Goal: Book appointment/travel/reservation

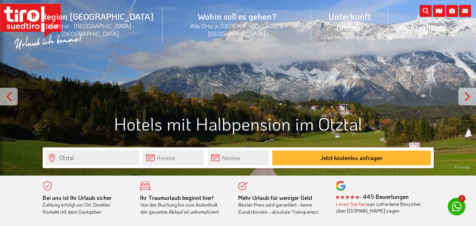
click at [194, 156] on input "text" at bounding box center [173, 157] width 61 height 15
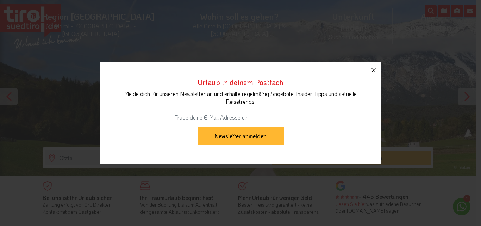
drag, startPoint x: 377, startPoint y: 68, endPoint x: 374, endPoint y: 70, distance: 3.8
click at [376, 69] on icon "button" at bounding box center [374, 70] width 8 height 8
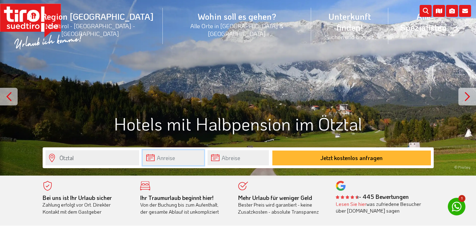
click at [159, 159] on input "text" at bounding box center [173, 157] width 61 height 15
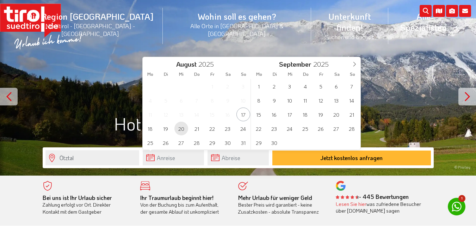
click at [179, 127] on span "20" at bounding box center [181, 129] width 14 height 14
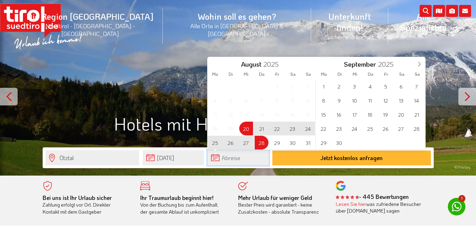
click at [230, 163] on input "text" at bounding box center [238, 157] width 61 height 15
click at [232, 142] on span "26" at bounding box center [231, 143] width 14 height 14
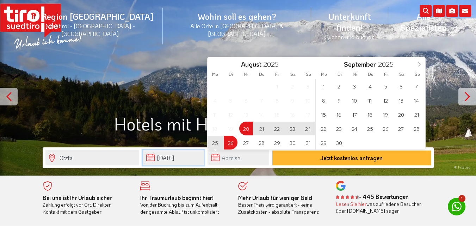
type input "[DATE]"
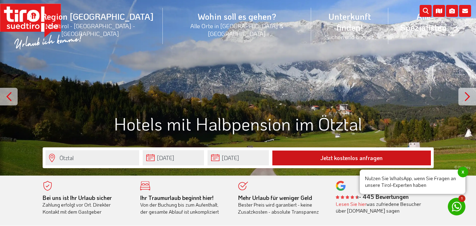
click at [354, 152] on button "Jetzt kostenlos anfragen" at bounding box center [351, 157] width 159 height 15
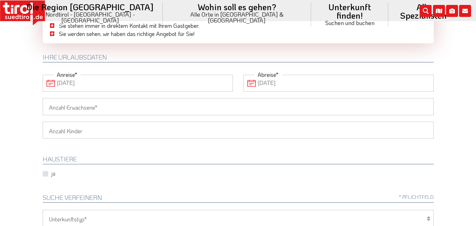
scroll to position [70, 0]
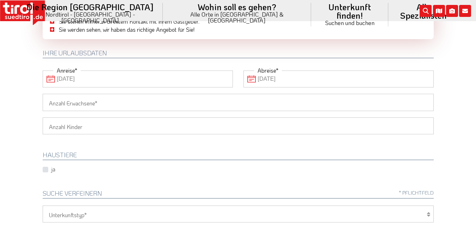
click at [125, 98] on input "Anzahl Erwachsene" at bounding box center [238, 102] width 391 height 17
type input "2"
click at [94, 125] on select "1 2 3 4 5 6" at bounding box center [238, 125] width 391 height 17
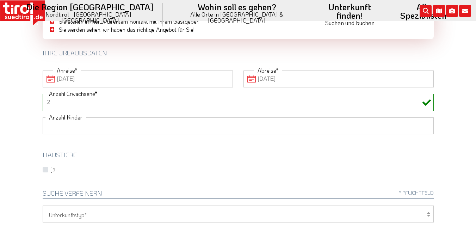
select select "1"
click at [43, 117] on select "1 2 3 4 5 6" at bounding box center [238, 125] width 391 height 17
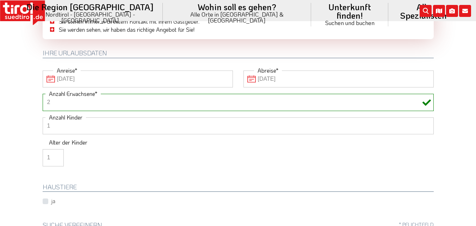
click at [54, 158] on input "1" at bounding box center [53, 157] width 21 height 17
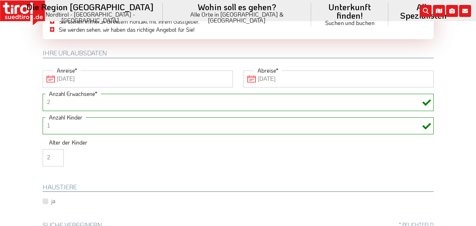
click at [56, 155] on input "2" at bounding box center [53, 157] width 21 height 17
type input "3"
click at [56, 155] on input "3" at bounding box center [53, 157] width 21 height 17
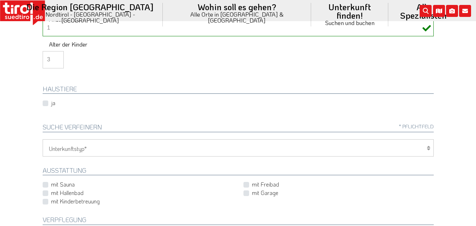
scroll to position [176, 0]
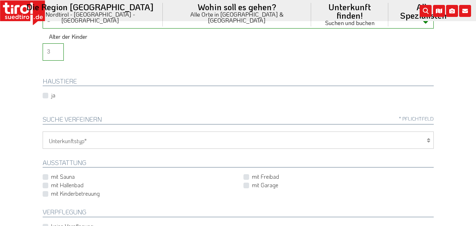
click at [428, 141] on icon at bounding box center [429, 140] width 4 height 6
click at [428, 138] on icon at bounding box center [429, 140] width 4 height 6
click at [252, 178] on label "mit Freibad" at bounding box center [265, 177] width 27 height 8
click at [248, 178] on input "mit Freibad" at bounding box center [340, 176] width 190 height 5
checkbox input "true"
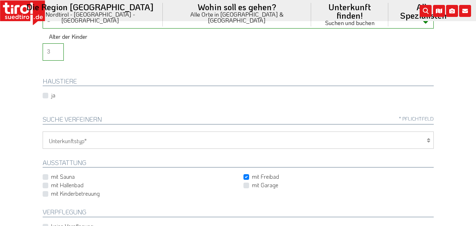
click at [51, 185] on label "mit Hallenbad" at bounding box center [67, 185] width 32 height 8
click at [47, 185] on input "mit Hallenbad" at bounding box center [139, 185] width 190 height 5
checkbox input "true"
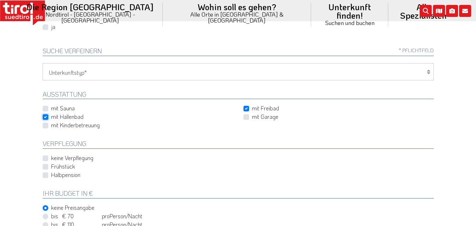
scroll to position [247, 0]
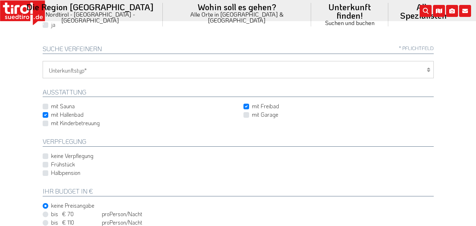
click at [51, 172] on label "Halbpension" at bounding box center [65, 173] width 29 height 8
click at [47, 172] on input "Halbpension" at bounding box center [239, 173] width 391 height 5
checkbox input "true"
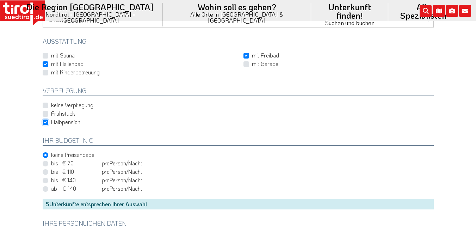
scroll to position [317, 0]
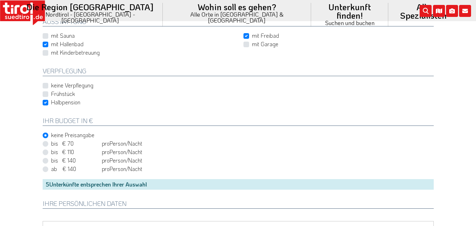
click at [51, 160] on label "bis € 140 bis CHF 131 pro Person Einheit /Nacht" at bounding box center [96, 160] width 91 height 8
click at [44, 160] on input "bis € 140 bis CHF 131 pro Person Einheit /Nacht" at bounding box center [239, 160] width 391 height 5
radio input "true"
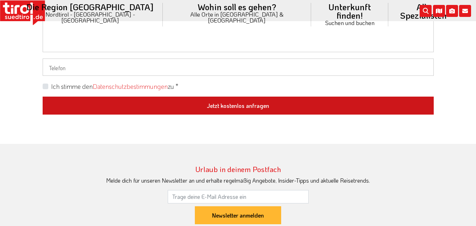
scroll to position [634, 0]
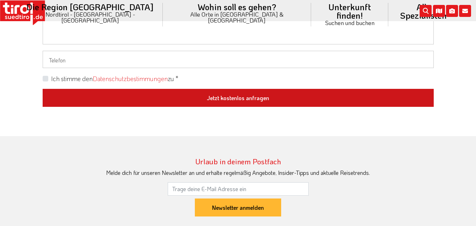
click at [197, 99] on button "Jetzt kostenlos anfragen" at bounding box center [238, 98] width 391 height 18
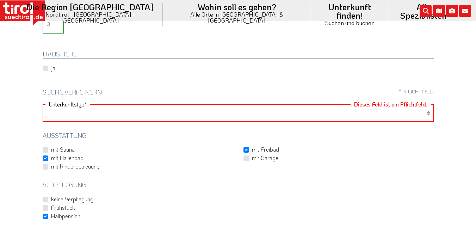
click at [396, 113] on select "Hotel 1-3 Sterne Hotel 4-5 Sterne Ferienwohnung Chalet/Ferienhaus Bauernhöfe" at bounding box center [238, 112] width 391 height 17
select select "1_4-5"
click at [43, 104] on select "Hotel 1-3 Sterne Hotel 4-5 Sterne Ferienwohnung Chalet/Ferienhaus Bauernhöfe" at bounding box center [238, 112] width 391 height 17
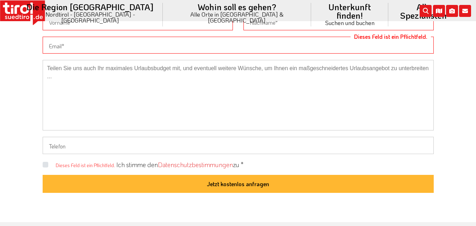
scroll to position [556, 0]
